Goal: Check status: Check status

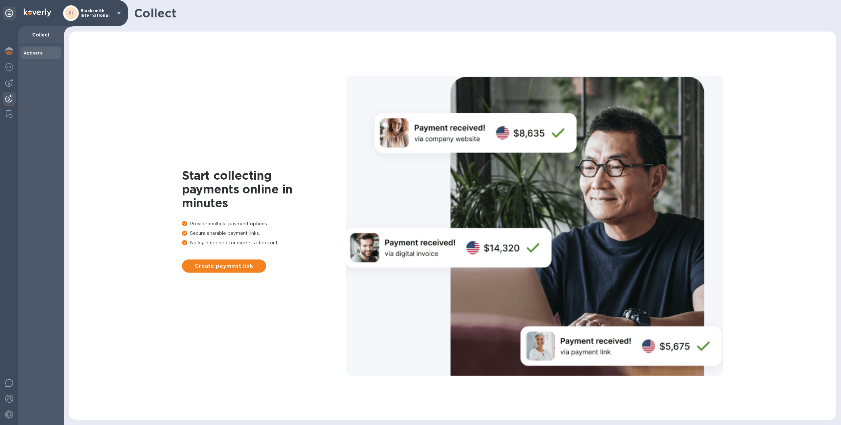
click at [96, 9] on p "Blacksmith International" at bounding box center [97, 13] width 33 height 9
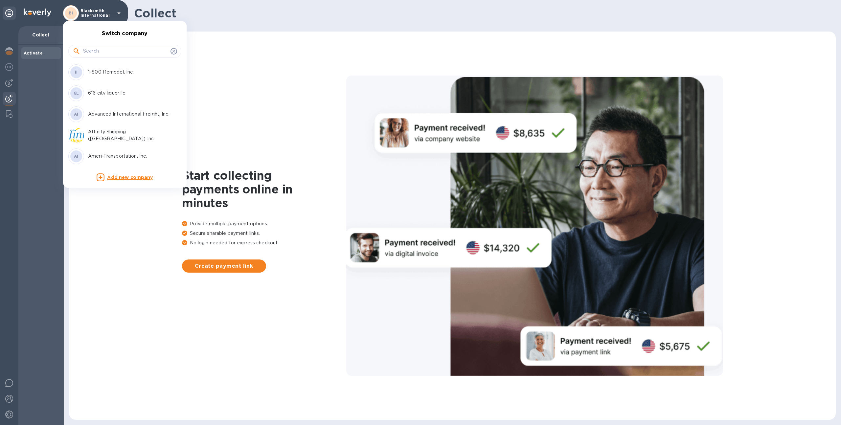
click at [110, 138] on p "Affinity Shipping ([GEOGRAPHIC_DATA]) Inc." at bounding box center [129, 136] width 83 height 14
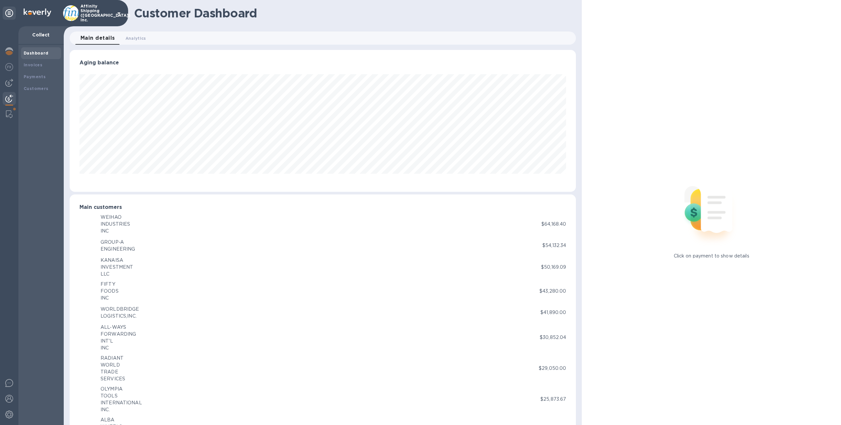
scroll to position [328550, 328188]
